Goal: Information Seeking & Learning: Learn about a topic

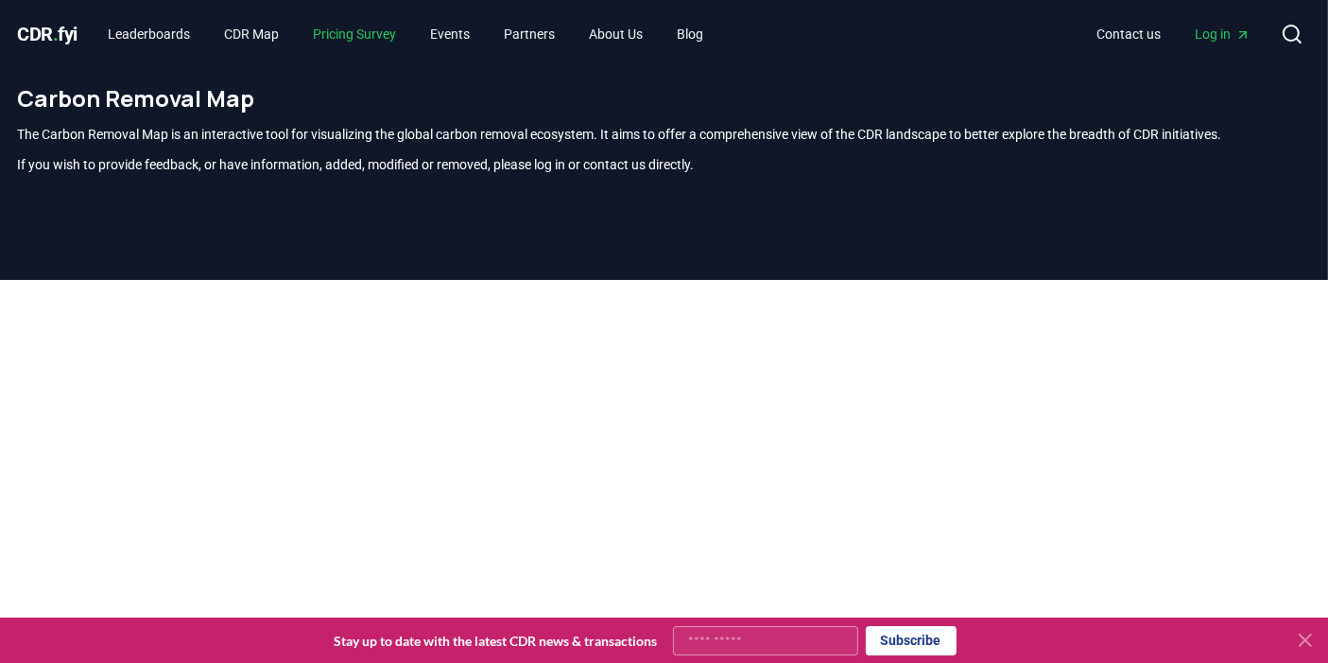
click at [375, 31] on link "Pricing Survey" at bounding box center [354, 34] width 113 height 34
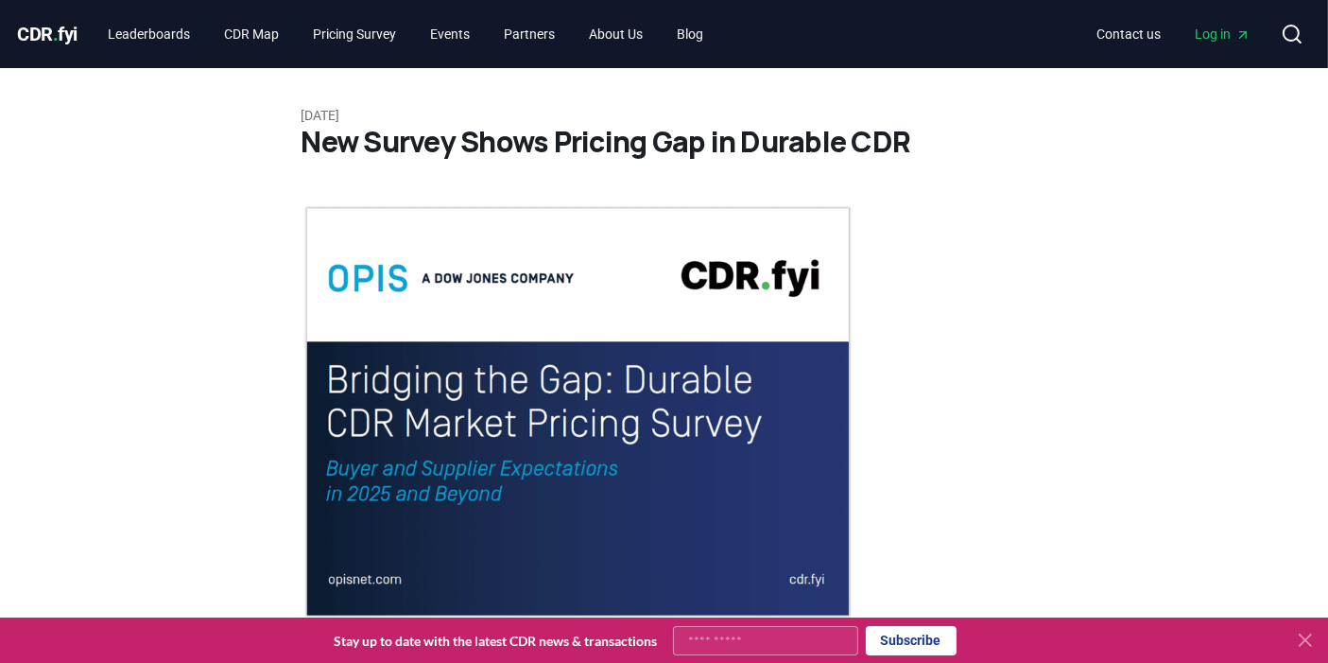
click at [35, 39] on span "CDR . fyi" at bounding box center [48, 34] width 60 height 23
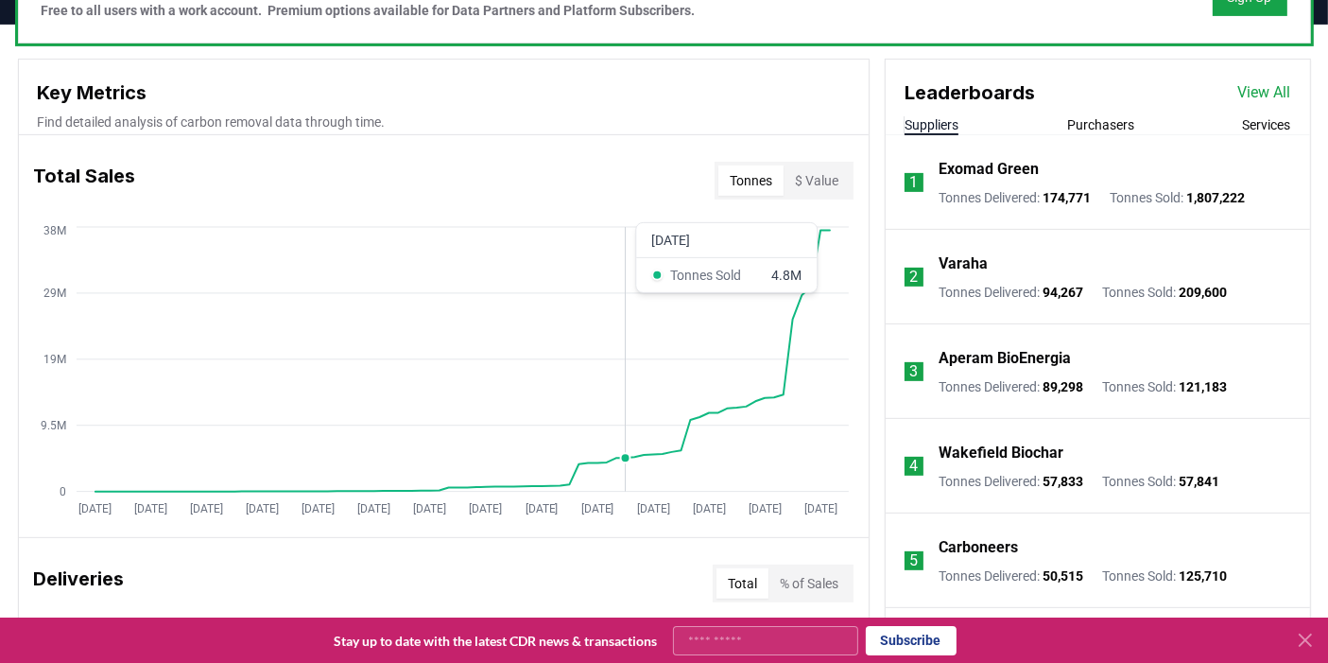
scroll to position [643, 0]
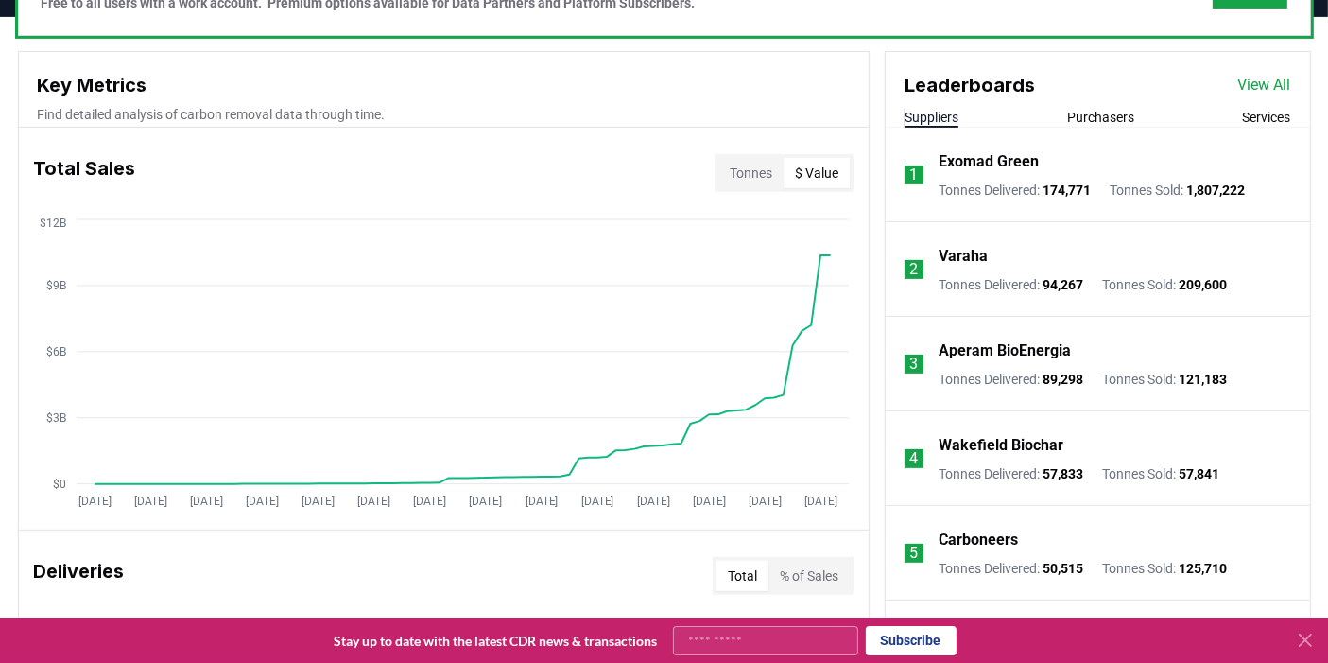
click at [813, 173] on button "$ Value" at bounding box center [817, 173] width 66 height 30
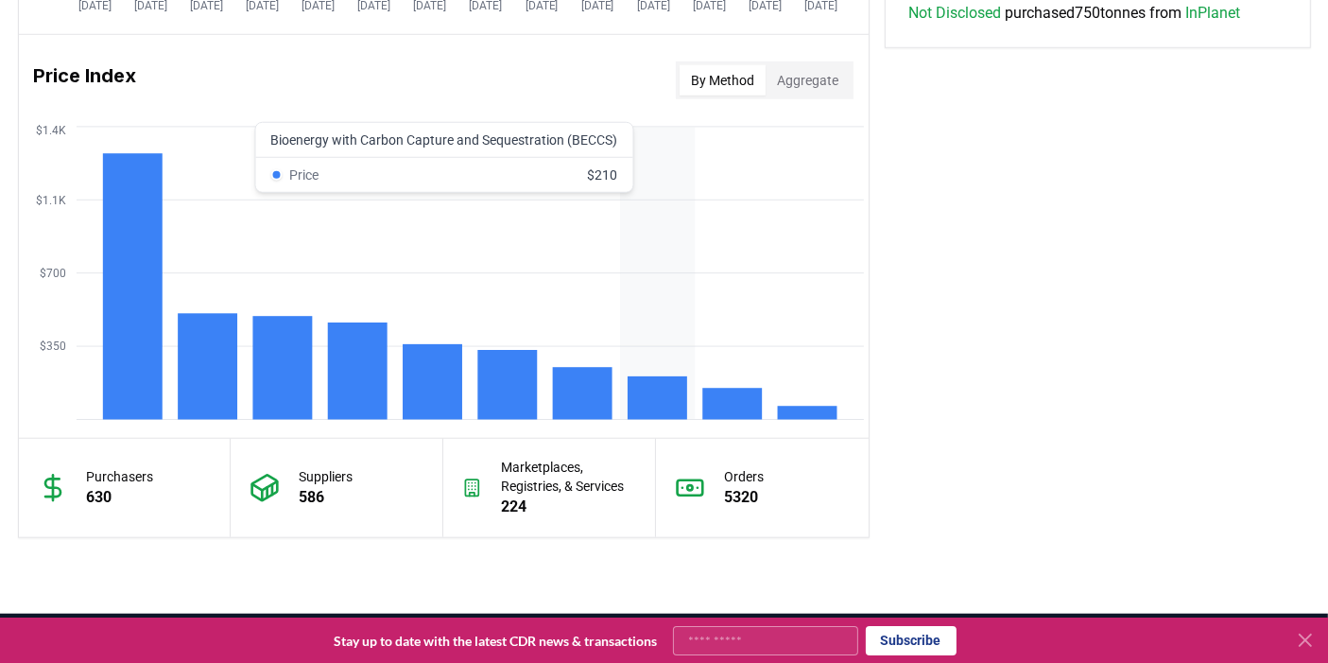
scroll to position [1546, 0]
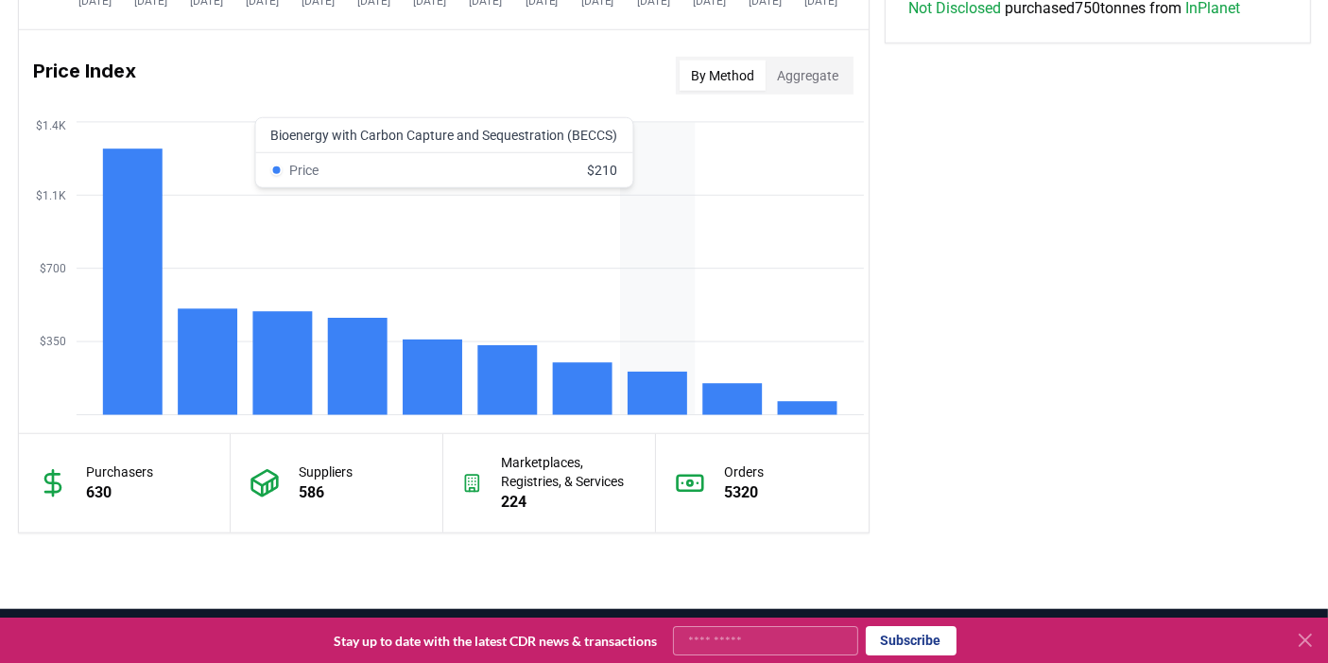
click at [648, 376] on rect at bounding box center [658, 392] width 60 height 43
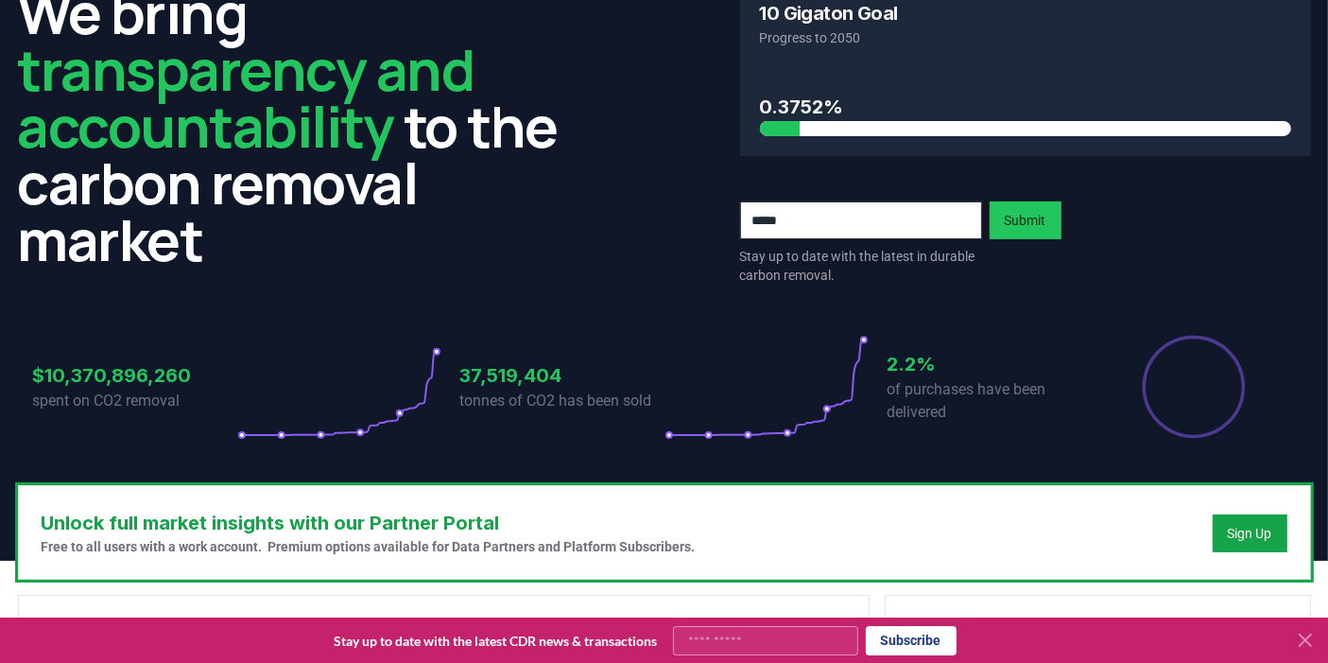
scroll to position [0, 0]
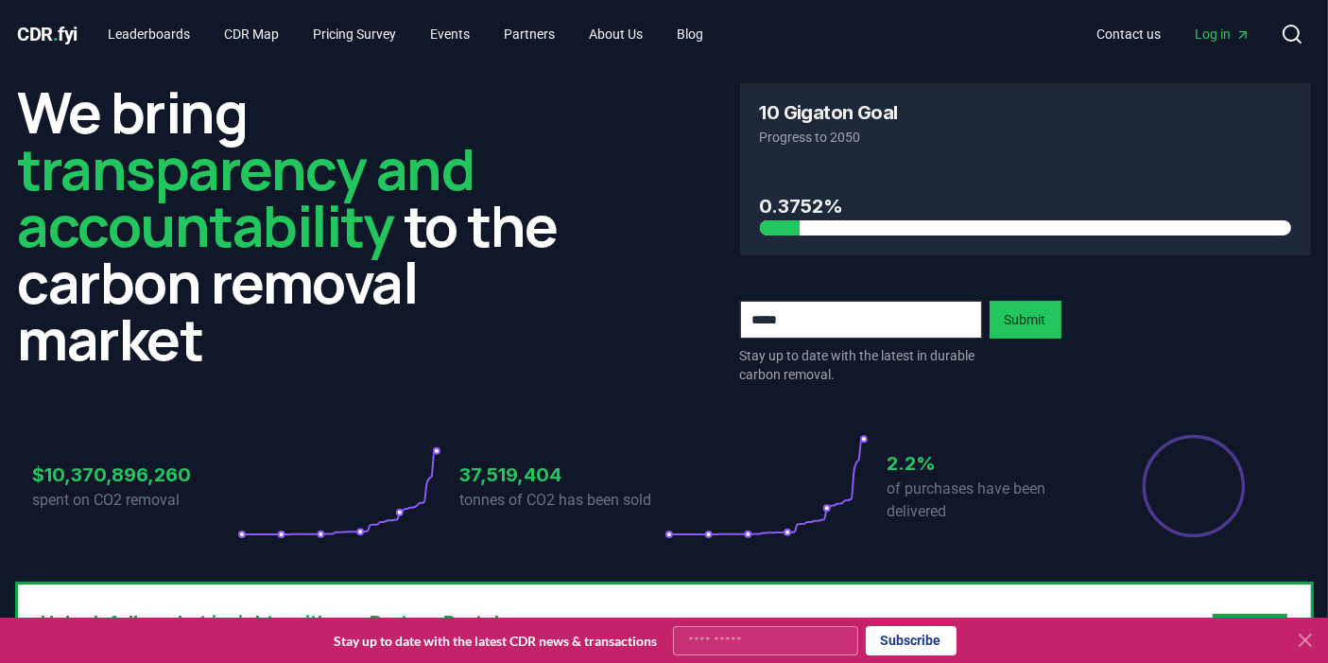
click at [781, 108] on h3 "10 Gigaton Goal" at bounding box center [829, 112] width 138 height 19
click at [792, 205] on h3 "0.3752%" at bounding box center [1025, 206] width 531 height 28
click at [864, 208] on h3 "0.3752%" at bounding box center [1025, 206] width 531 height 28
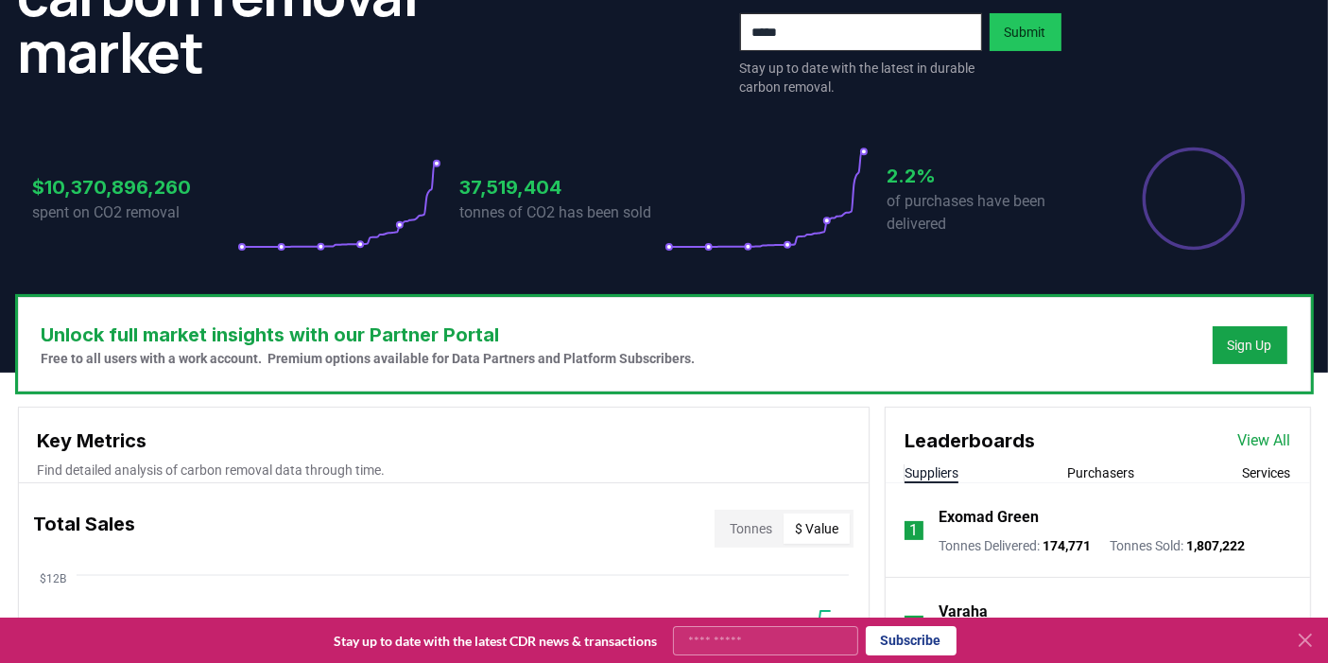
scroll to position [545, 0]
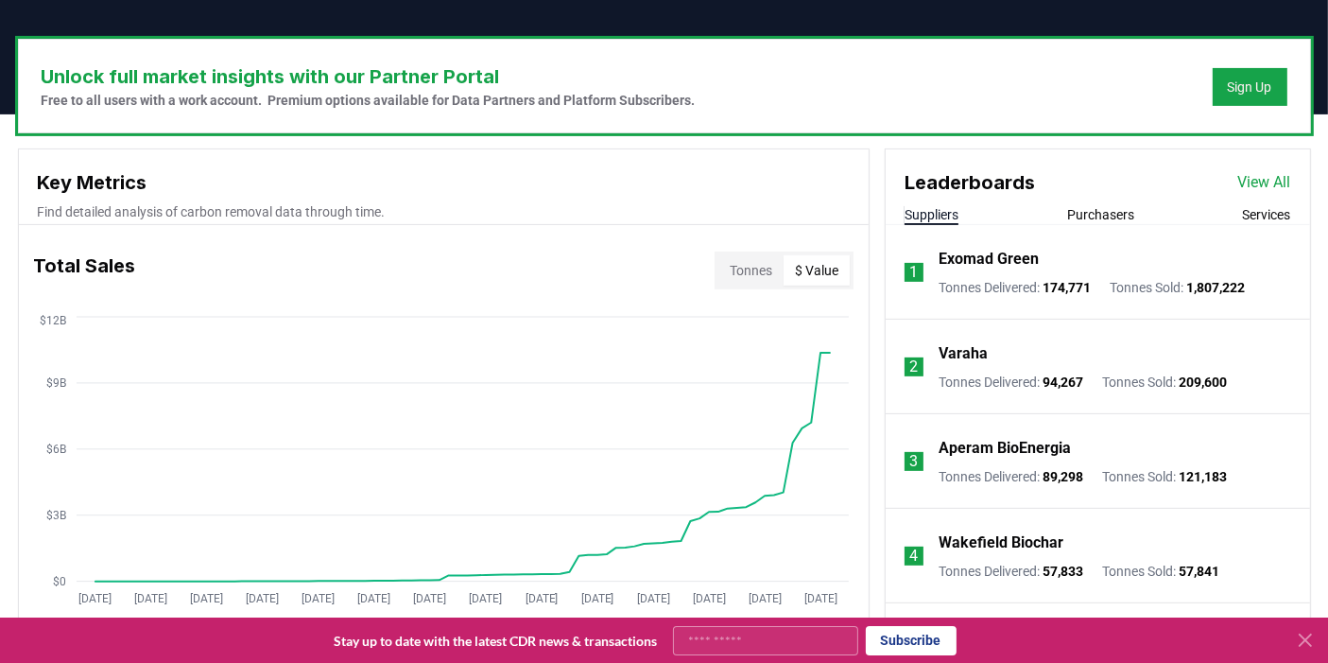
click at [1090, 205] on button "Purchasers" at bounding box center [1100, 214] width 67 height 19
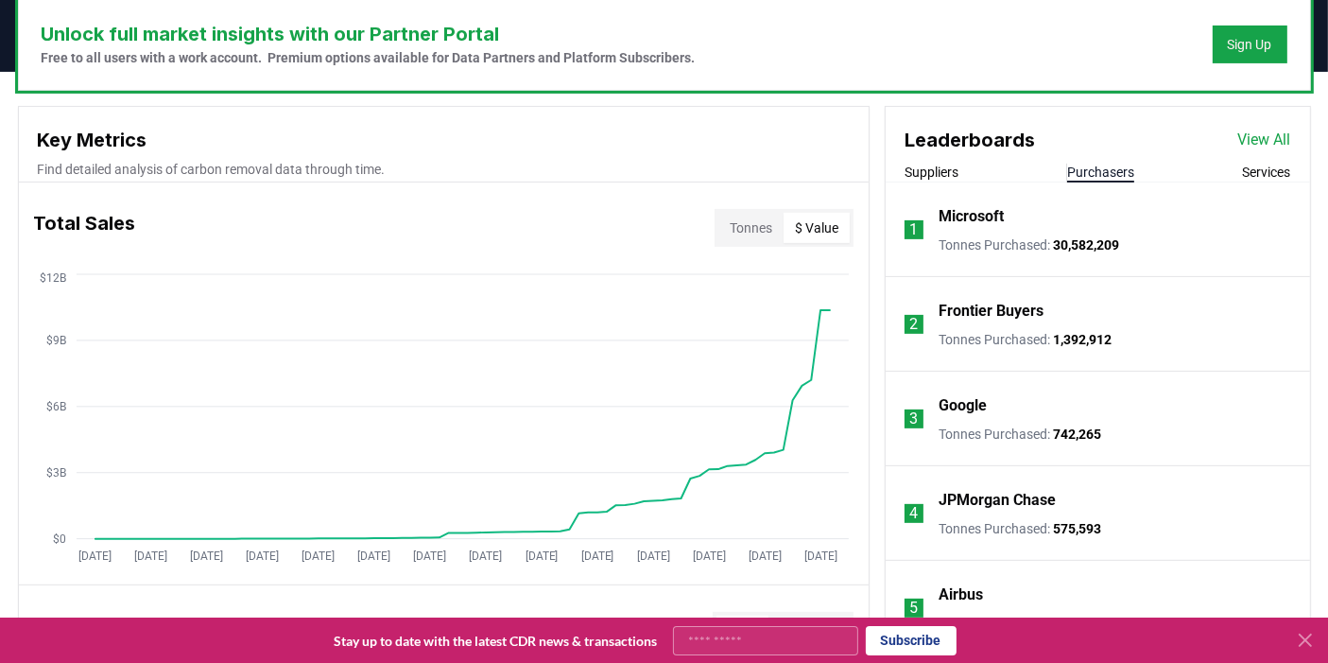
scroll to position [596, 0]
